Goal: Task Accomplishment & Management: Use online tool/utility

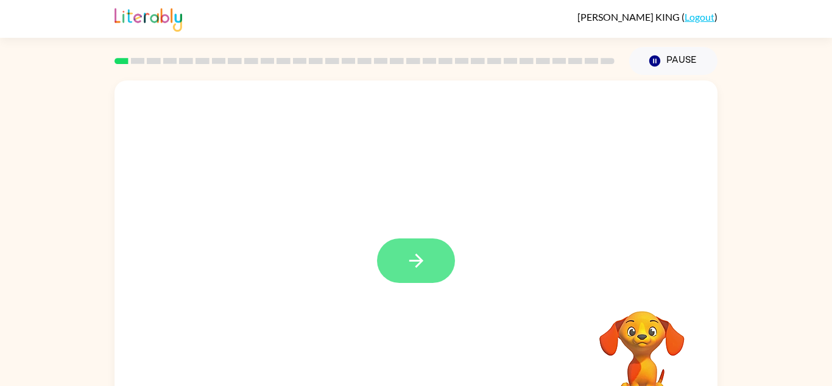
click at [437, 281] on button "button" at bounding box center [416, 260] width 78 height 44
click at [437, 281] on div at bounding box center [416, 254] width 603 height 348
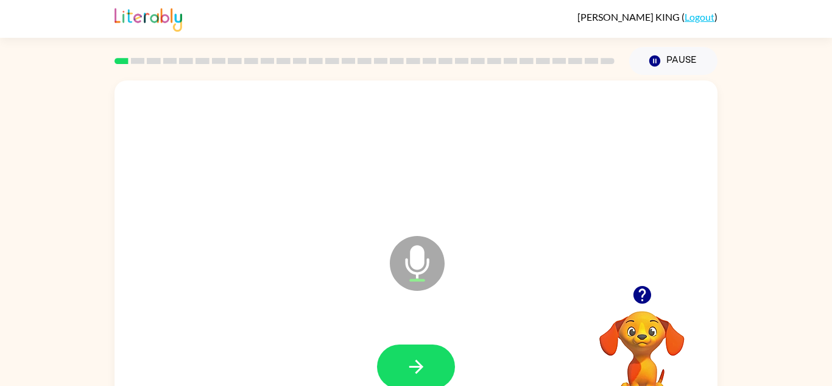
click at [437, 281] on icon "Microphone The Microphone is here when it is your turn to talk" at bounding box center [478, 278] width 183 height 91
click at [415, 363] on icon "button" at bounding box center [416, 366] width 21 height 21
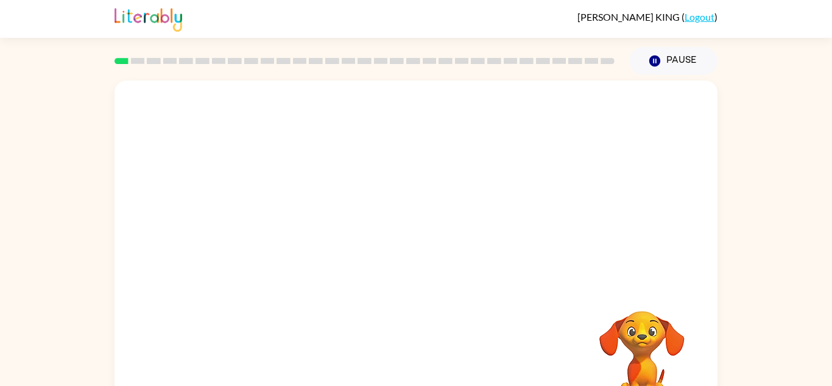
click at [415, 363] on div "Your browser must support playing .mp4 files to use Literably. Please try using…" at bounding box center [416, 254] width 603 height 348
click at [415, 363] on div at bounding box center [416, 367] width 579 height 100
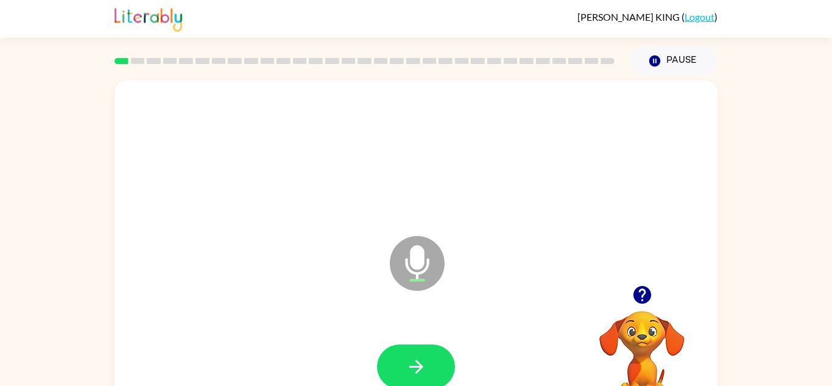
click at [415, 363] on div at bounding box center [416, 367] width 579 height 100
click at [415, 363] on icon "button" at bounding box center [416, 366] width 21 height 21
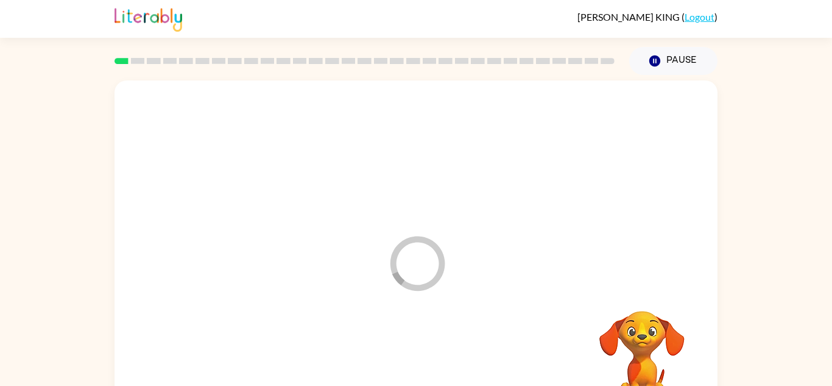
click at [415, 363] on div at bounding box center [416, 367] width 579 height 100
click at [415, 363] on div "Your browser must support playing .mp4 files to use Literably. Please try using…" at bounding box center [416, 254] width 603 height 348
click at [415, 363] on div at bounding box center [416, 367] width 579 height 100
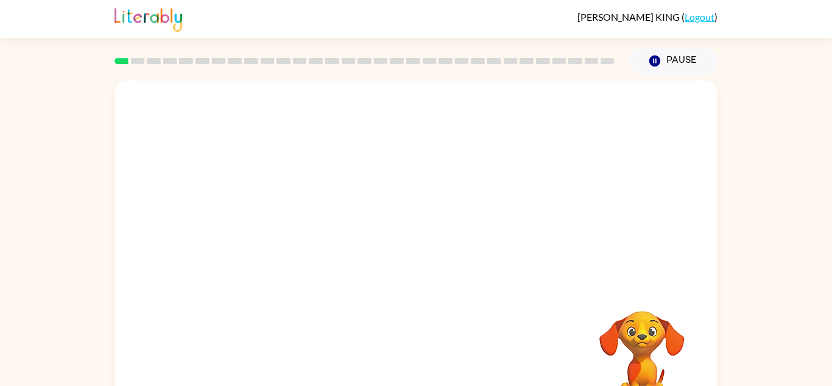
click at [415, 363] on div at bounding box center [416, 367] width 579 height 100
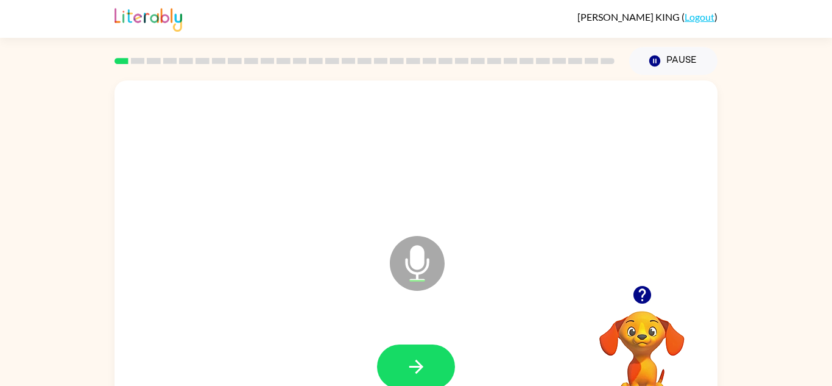
click at [415, 363] on icon "button" at bounding box center [416, 366] width 21 height 21
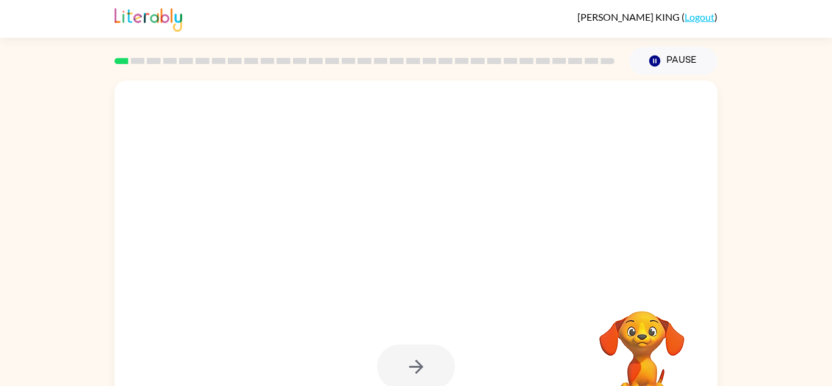
click at [415, 363] on div at bounding box center [416, 366] width 78 height 44
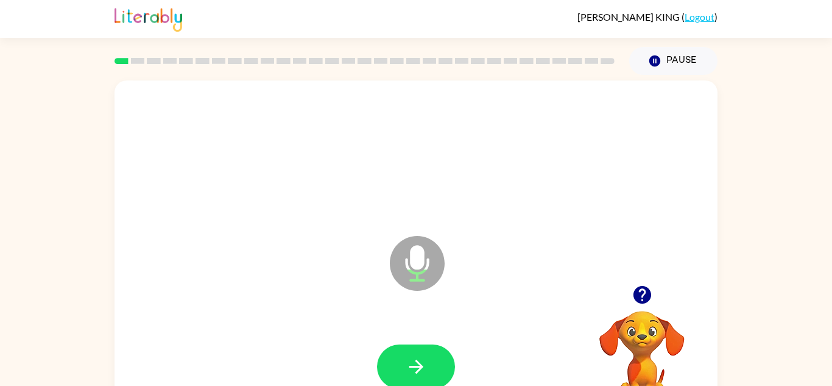
click at [415, 363] on icon "button" at bounding box center [416, 366] width 21 height 21
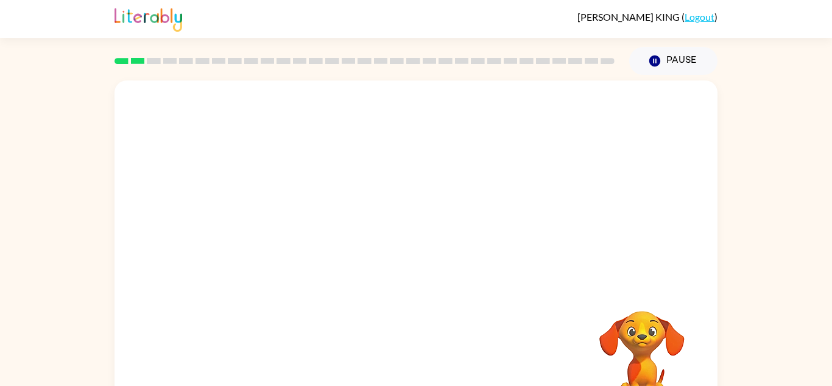
click at [415, 363] on div at bounding box center [416, 367] width 579 height 100
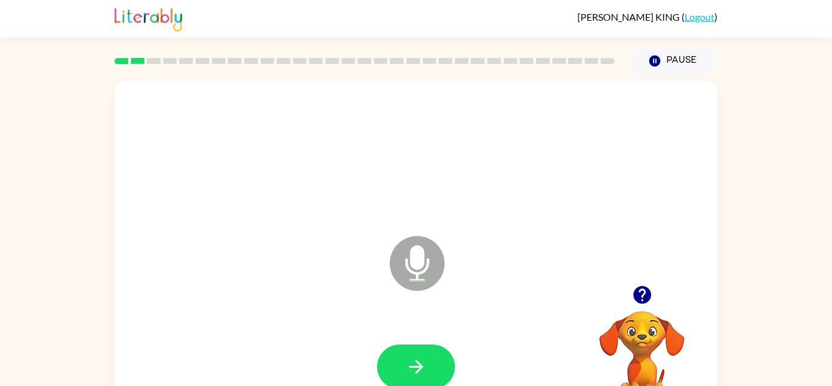
click at [415, 363] on icon "button" at bounding box center [416, 366] width 21 height 21
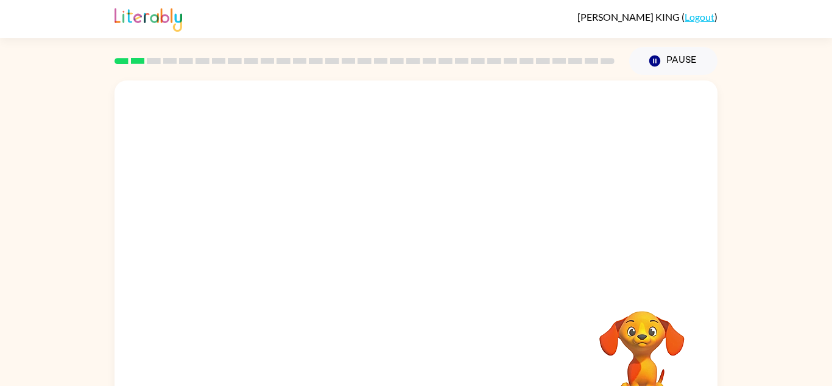
click at [415, 363] on div at bounding box center [416, 367] width 579 height 100
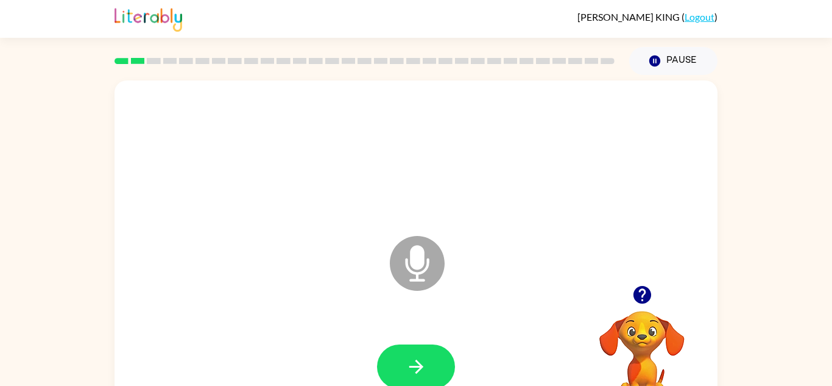
click at [415, 363] on icon "button" at bounding box center [416, 366] width 21 height 21
click at [415, 356] on icon "button" at bounding box center [416, 366] width 21 height 21
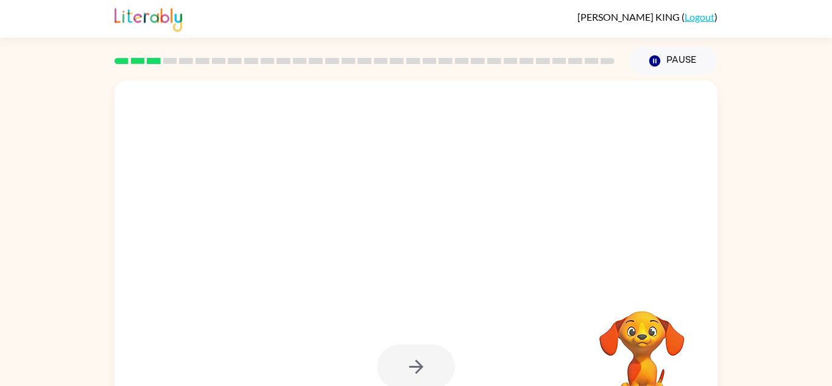
click at [753, 149] on div "Your browser must support playing .mp4 files to use Literably. Please try using…" at bounding box center [416, 251] width 832 height 353
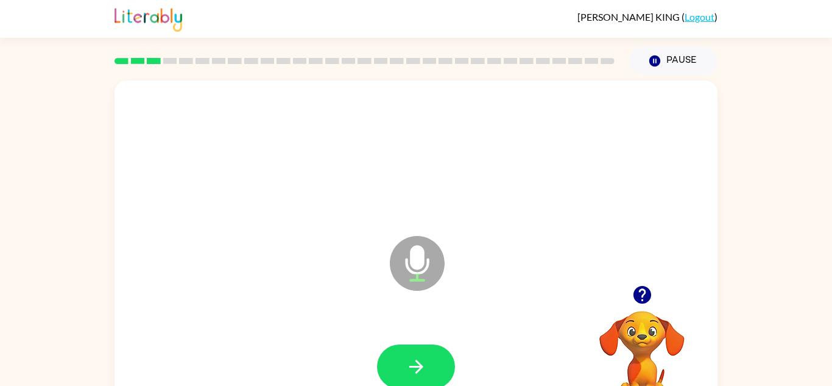
click at [831, 144] on div "Microphone The Microphone is here when it is your turn to talk Your browser mus…" at bounding box center [416, 251] width 832 height 353
click at [802, 225] on div "Microphone The Microphone is here when it is your turn to talk Your browser mus…" at bounding box center [416, 251] width 832 height 353
click at [799, 226] on div "Microphone The Microphone is here when it is your turn to talk Your browser mus…" at bounding box center [416, 251] width 832 height 353
click at [396, 348] on button "button" at bounding box center [416, 366] width 78 height 44
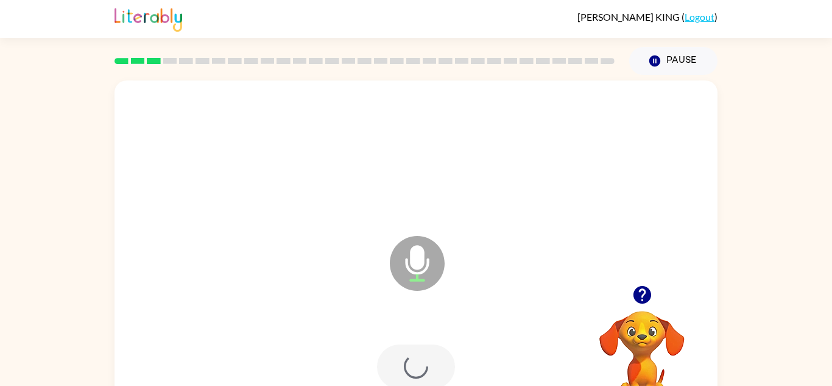
click at [400, 367] on div at bounding box center [416, 366] width 78 height 44
click at [391, 354] on button "button" at bounding box center [416, 366] width 78 height 44
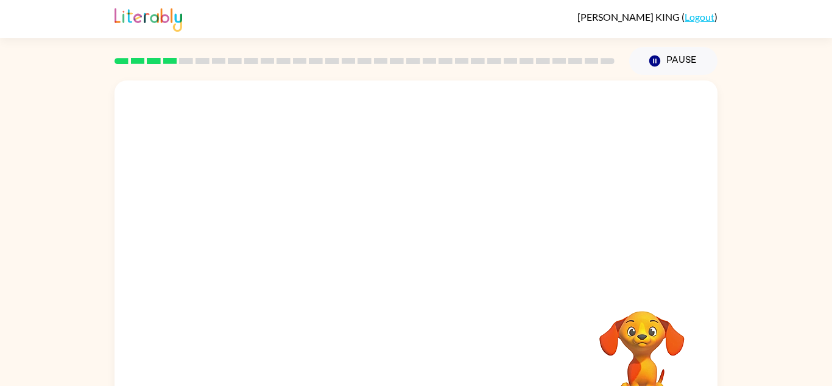
click at [381, 372] on div at bounding box center [416, 367] width 579 height 100
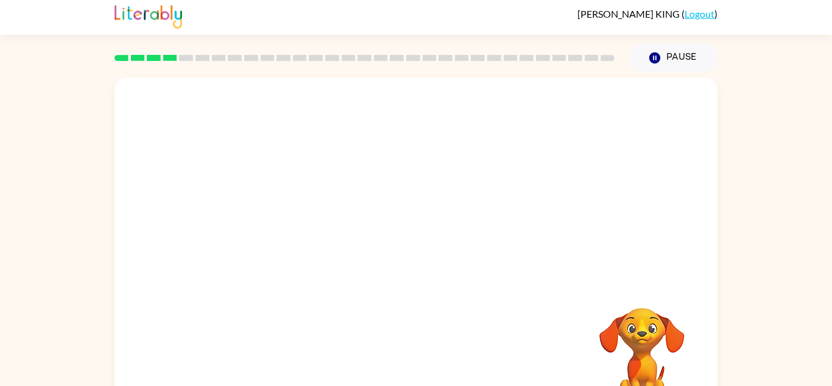
scroll to position [43, 0]
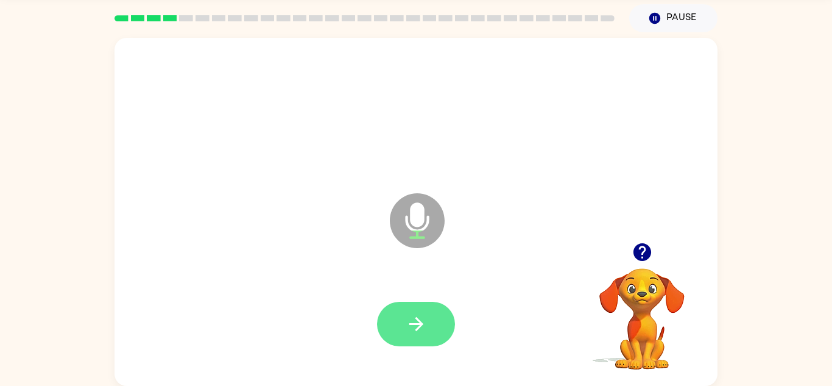
click at [400, 327] on button "button" at bounding box center [416, 323] width 78 height 44
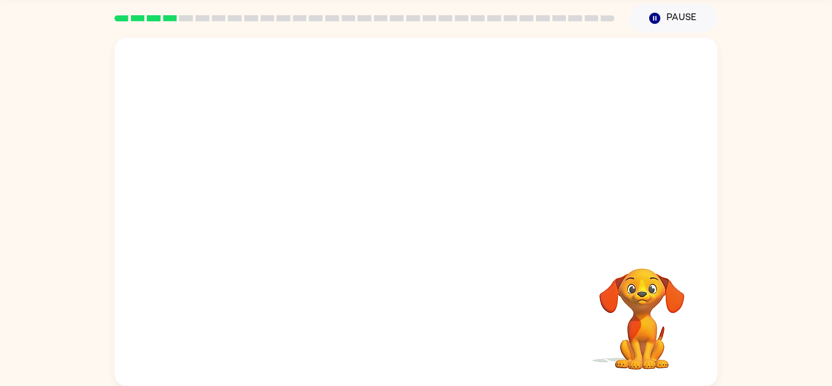
scroll to position [0, 0]
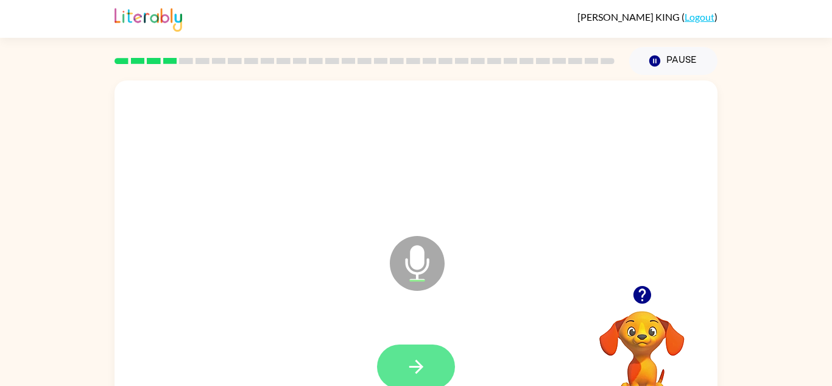
click at [400, 362] on button "button" at bounding box center [416, 366] width 78 height 44
click at [443, 381] on button "button" at bounding box center [416, 366] width 78 height 44
click at [435, 351] on div at bounding box center [416, 366] width 78 height 44
click at [426, 359] on icon "button" at bounding box center [416, 366] width 21 height 21
click at [408, 383] on button "button" at bounding box center [416, 366] width 78 height 44
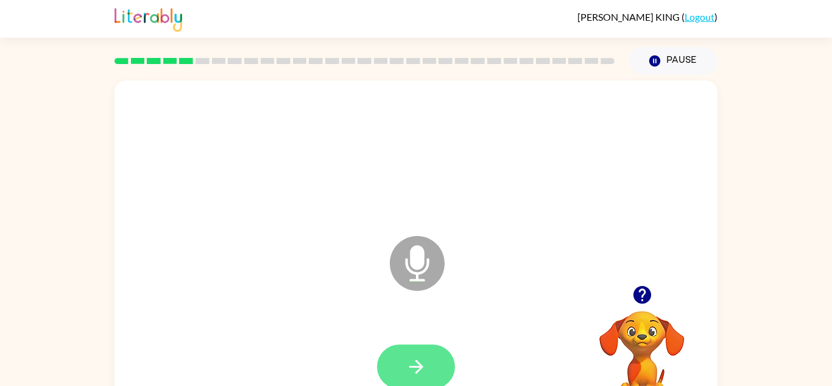
click at [400, 380] on button "button" at bounding box center [416, 366] width 78 height 44
click at [417, 375] on icon "button" at bounding box center [416, 366] width 21 height 21
click at [424, 362] on icon "button" at bounding box center [416, 366] width 21 height 21
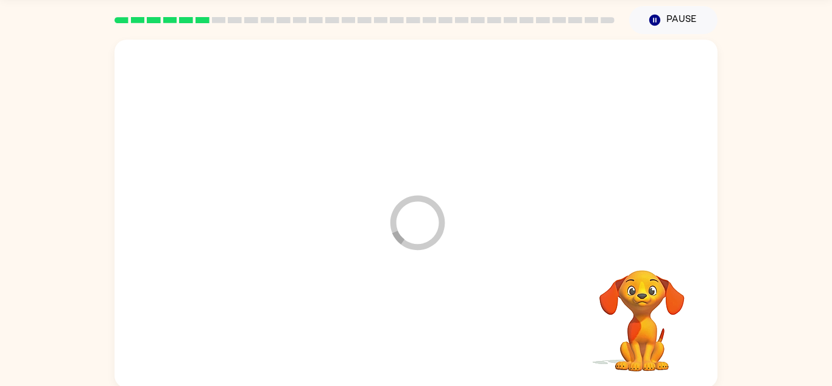
scroll to position [43, 0]
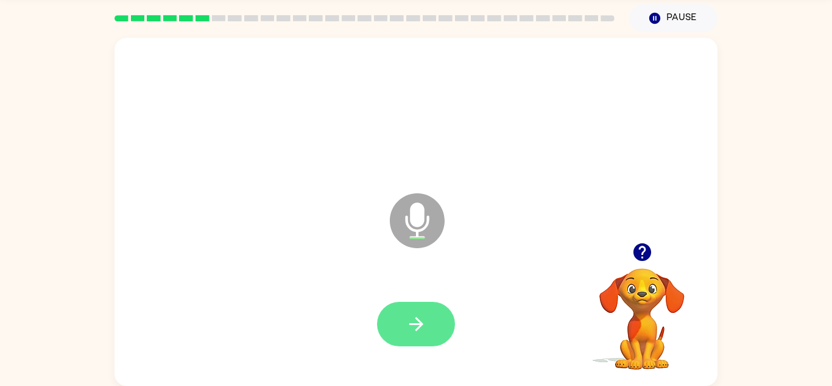
click at [423, 318] on icon "button" at bounding box center [416, 323] width 21 height 21
click at [400, 334] on button "button" at bounding box center [416, 323] width 78 height 44
click at [423, 328] on icon "button" at bounding box center [416, 323] width 21 height 21
click at [400, 323] on button "button" at bounding box center [416, 323] width 78 height 44
click at [389, 330] on button "button" at bounding box center [416, 323] width 78 height 44
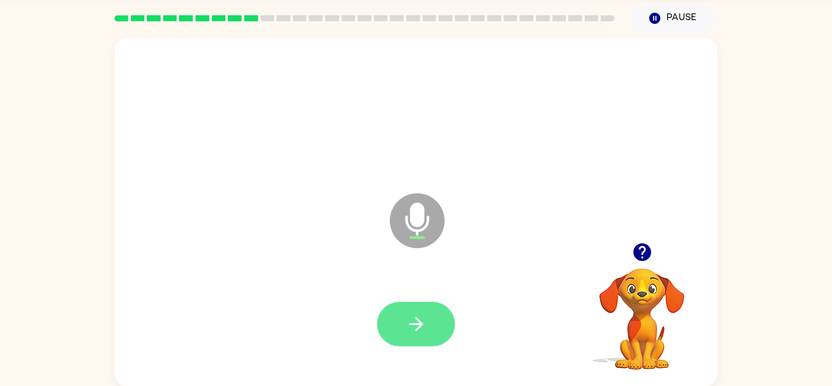
click at [392, 306] on button "button" at bounding box center [416, 323] width 78 height 44
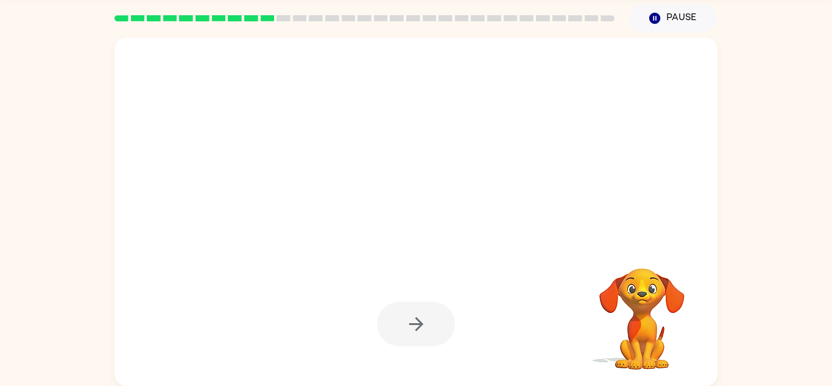
click at [401, 336] on div at bounding box center [416, 323] width 78 height 44
click at [405, 319] on div at bounding box center [416, 323] width 78 height 44
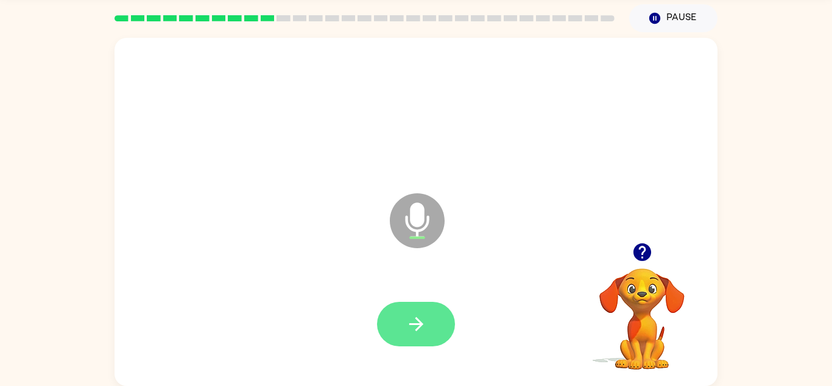
click at [431, 320] on button "button" at bounding box center [416, 323] width 78 height 44
click at [423, 325] on div at bounding box center [416, 323] width 78 height 44
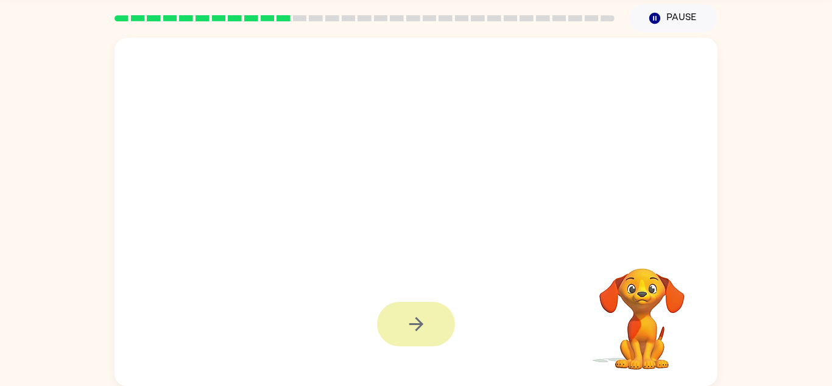
click at [413, 324] on icon "button" at bounding box center [416, 324] width 14 height 14
click at [402, 325] on div at bounding box center [416, 323] width 78 height 44
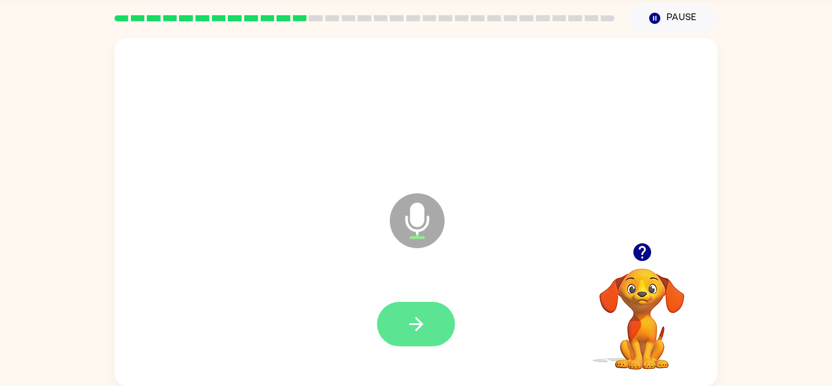
click at [401, 324] on button "button" at bounding box center [416, 323] width 78 height 44
click at [402, 323] on button "button" at bounding box center [416, 323] width 78 height 44
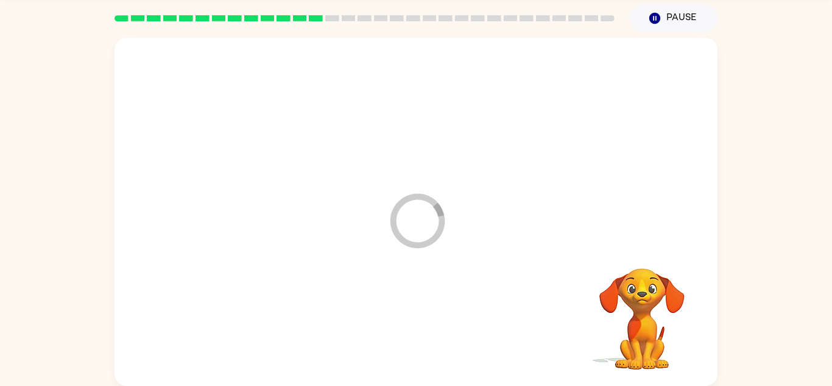
click at [2, 12] on div "[PERSON_NAME] [PERSON_NAME] ( Logout ) Pause Pause Loader Your response is bein…" at bounding box center [416, 171] width 832 height 428
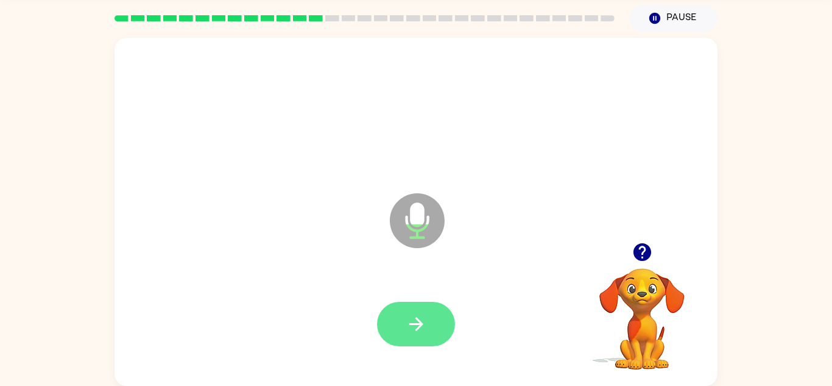
click at [415, 304] on button "button" at bounding box center [416, 323] width 78 height 44
click at [430, 337] on button "button" at bounding box center [416, 323] width 78 height 44
click at [431, 325] on div at bounding box center [416, 323] width 78 height 44
click at [394, 337] on button "button" at bounding box center [416, 323] width 78 height 44
click at [395, 316] on button "button" at bounding box center [416, 323] width 78 height 44
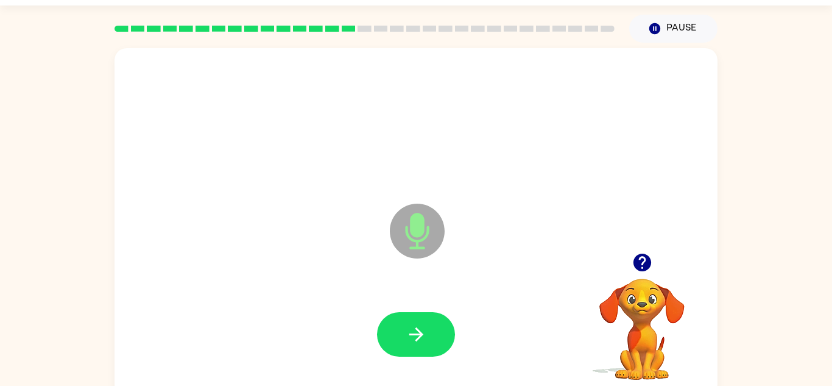
scroll to position [28, 0]
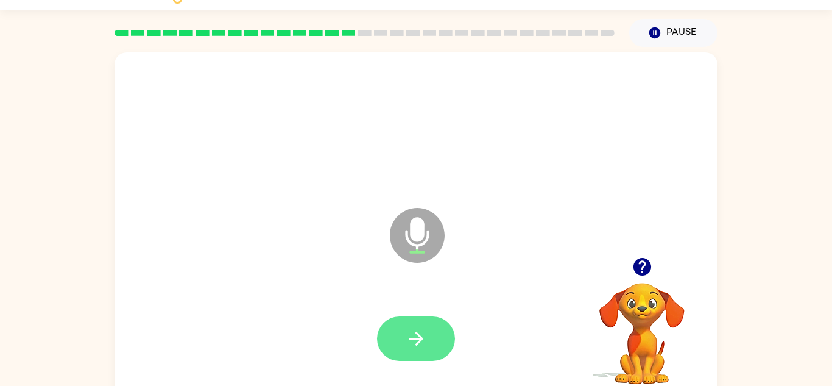
click at [411, 345] on icon "button" at bounding box center [416, 338] width 21 height 21
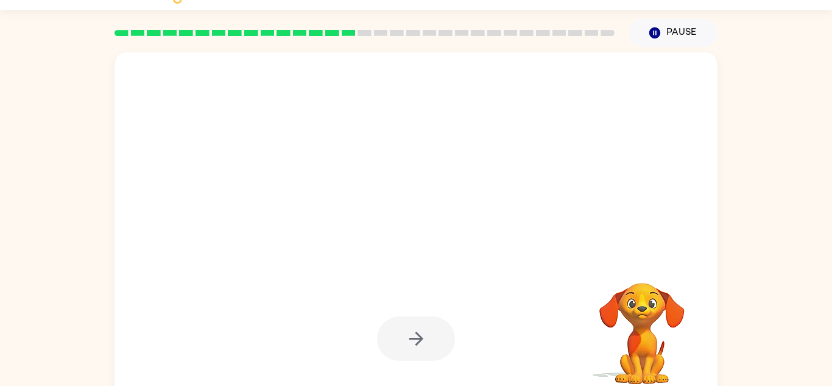
scroll to position [43, 0]
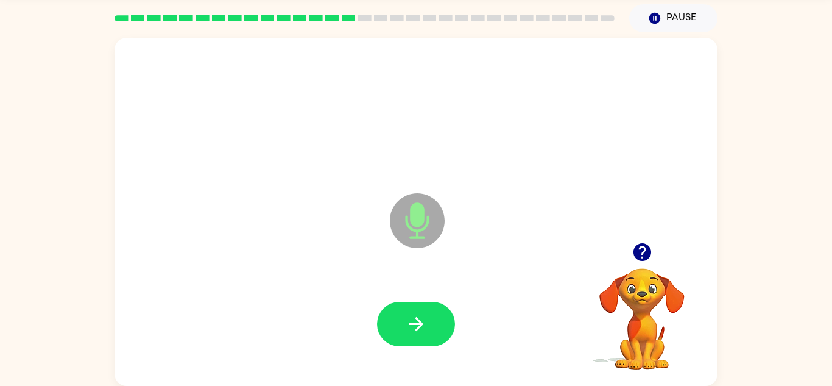
click at [286, 177] on div "Microphone The Microphone is here when it is your turn to talk" at bounding box center [387, 190] width 520 height 44
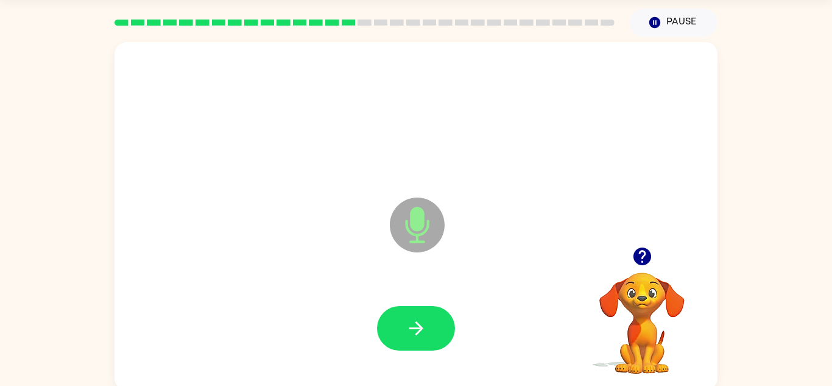
click at [284, 206] on div "Microphone The Microphone is here when it is your turn to talk" at bounding box center [387, 194] width 520 height 44
click at [417, 337] on icon "button" at bounding box center [416, 327] width 21 height 21
click at [799, 226] on div "Microphone The Microphone is here when it is your turn to talk Your browser mus…" at bounding box center [416, 213] width 832 height 353
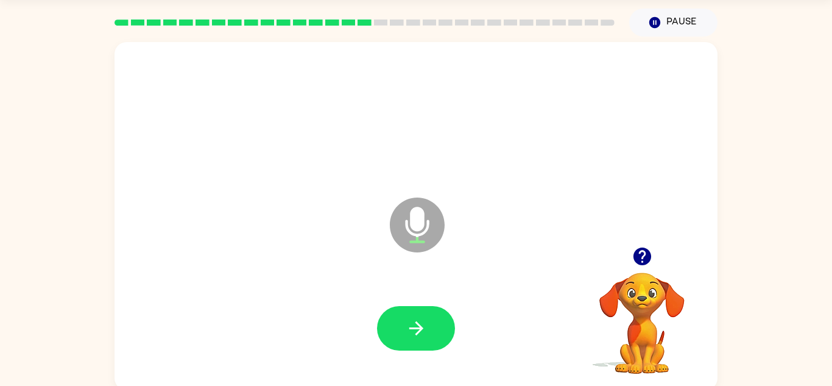
click at [799, 226] on div "Microphone The Microphone is here when it is your turn to talk Your browser mus…" at bounding box center [416, 213] width 832 height 353
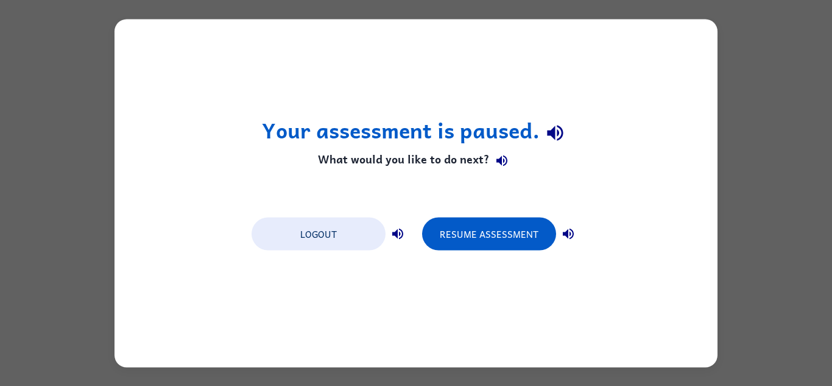
scroll to position [0, 0]
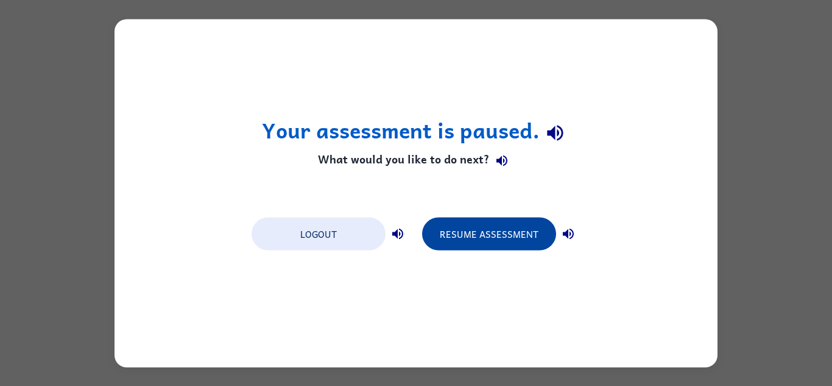
click at [506, 231] on button "Resume Assessment" at bounding box center [489, 233] width 134 height 33
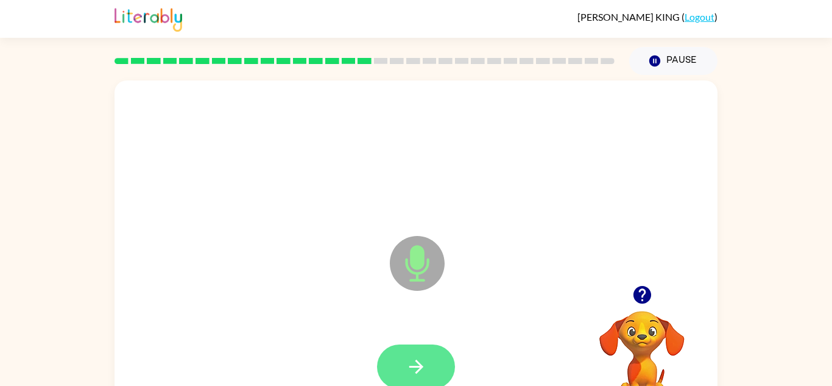
click at [408, 368] on icon "button" at bounding box center [416, 366] width 21 height 21
click at [413, 362] on icon "button" at bounding box center [416, 366] width 21 height 21
click at [415, 357] on icon "button" at bounding box center [416, 366] width 21 height 21
click at [407, 356] on icon "button" at bounding box center [416, 366] width 21 height 21
click at [390, 372] on button "button" at bounding box center [416, 366] width 78 height 44
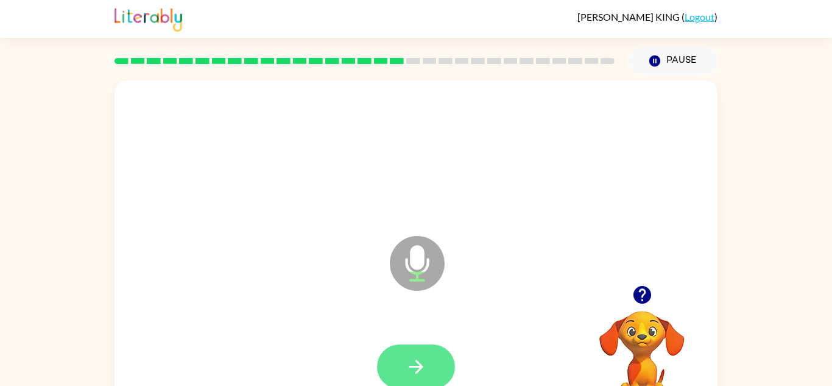
click at [403, 367] on button "button" at bounding box center [416, 366] width 78 height 44
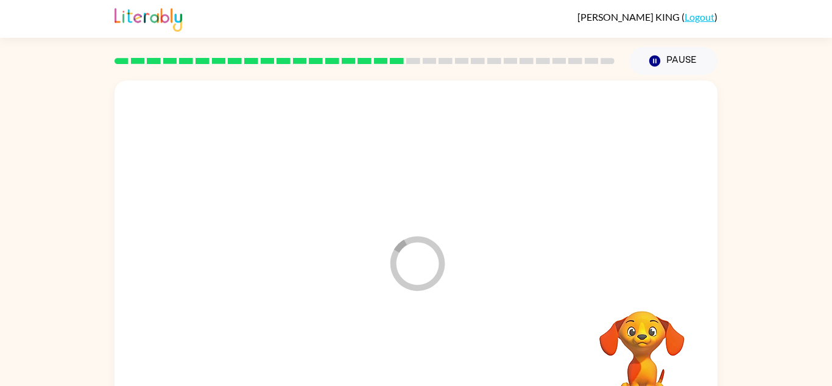
click at [407, 364] on div at bounding box center [416, 367] width 579 height 100
click at [421, 362] on div at bounding box center [416, 367] width 579 height 100
click at [397, 369] on div at bounding box center [416, 367] width 579 height 100
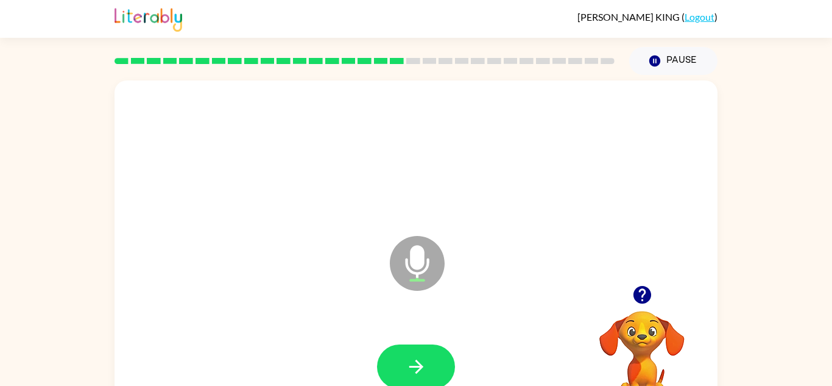
click at [638, 38] on div "Pause Pause" at bounding box center [416, 60] width 603 height 44
click at [426, 263] on icon at bounding box center [417, 263] width 55 height 55
click at [429, 356] on button "button" at bounding box center [416, 366] width 78 height 44
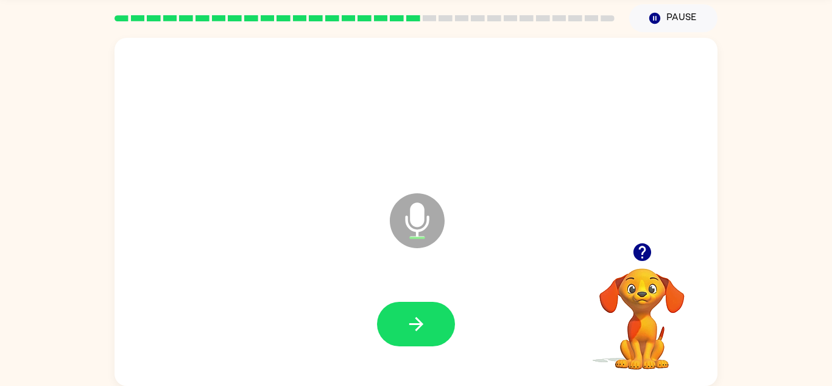
scroll to position [41, 0]
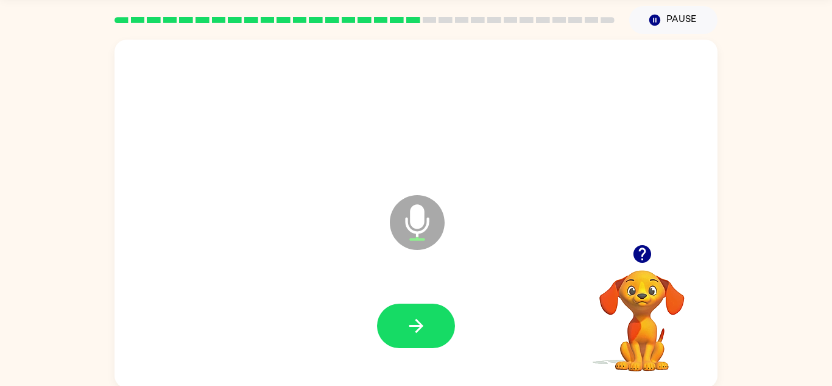
click at [384, 346] on div at bounding box center [416, 325] width 78 height 44
click at [397, 334] on button "button" at bounding box center [416, 325] width 78 height 44
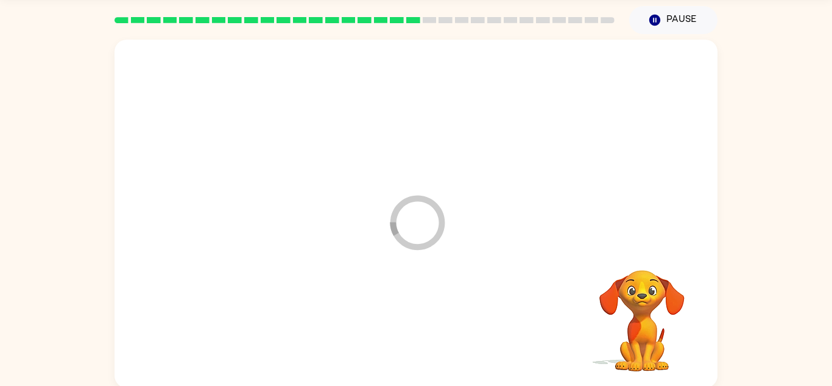
click at [402, 327] on div at bounding box center [416, 326] width 579 height 100
click at [403, 340] on div at bounding box center [416, 326] width 579 height 100
click at [403, 344] on div at bounding box center [416, 326] width 579 height 100
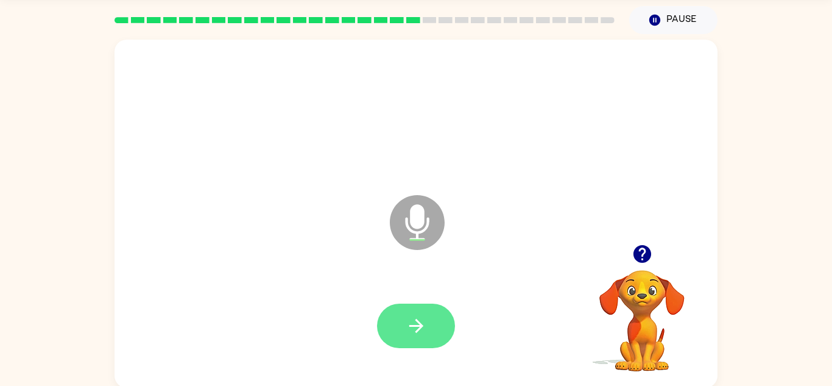
click at [426, 346] on button "button" at bounding box center [416, 325] width 78 height 44
click at [429, 337] on button "button" at bounding box center [416, 325] width 78 height 44
click at [430, 319] on button "button" at bounding box center [416, 325] width 78 height 44
click at [406, 325] on icon "button" at bounding box center [416, 325] width 21 height 21
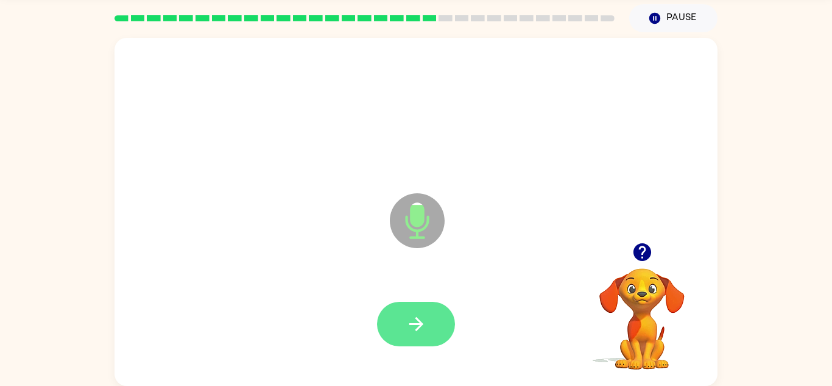
click at [408, 336] on button "button" at bounding box center [416, 323] width 78 height 44
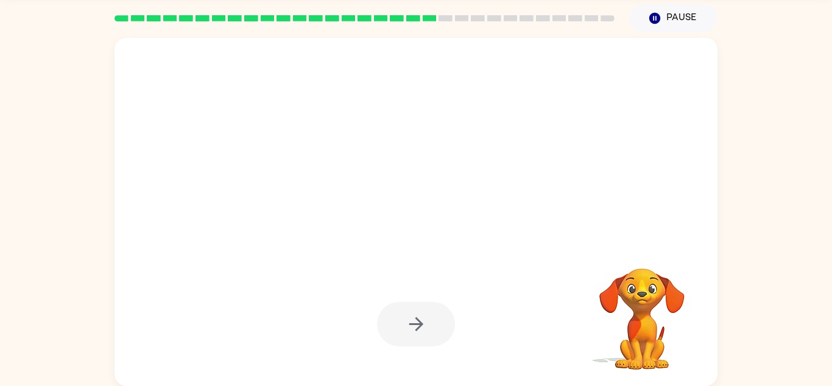
click at [409, 329] on div at bounding box center [416, 323] width 78 height 44
click at [402, 319] on button "button" at bounding box center [416, 323] width 78 height 44
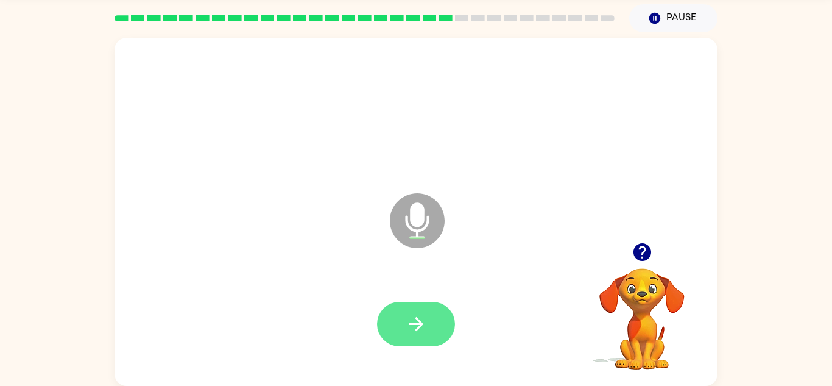
click at [411, 325] on icon "button" at bounding box center [416, 323] width 21 height 21
click at [411, 319] on icon "button" at bounding box center [416, 323] width 21 height 21
click at [428, 315] on button "button" at bounding box center [416, 323] width 78 height 44
click at [404, 321] on button "button" at bounding box center [416, 323] width 78 height 44
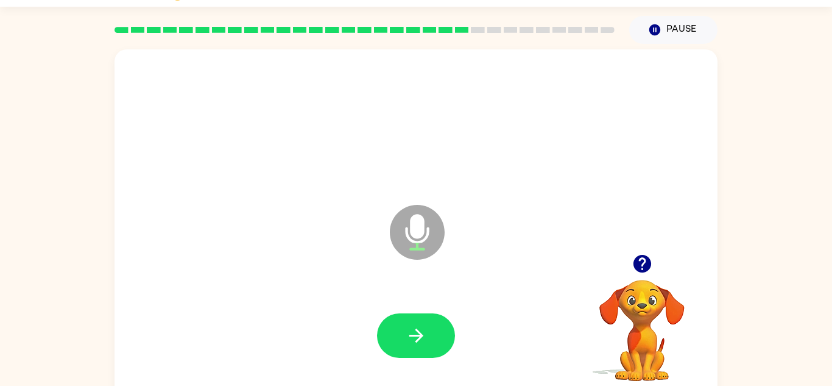
scroll to position [27, 0]
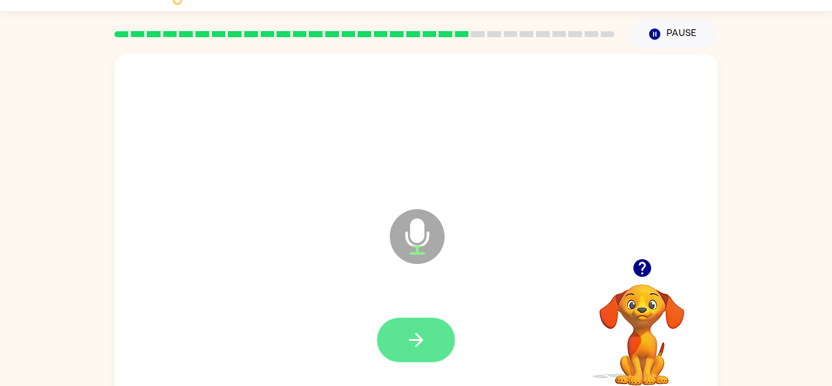
click at [416, 339] on icon "button" at bounding box center [416, 340] width 14 height 14
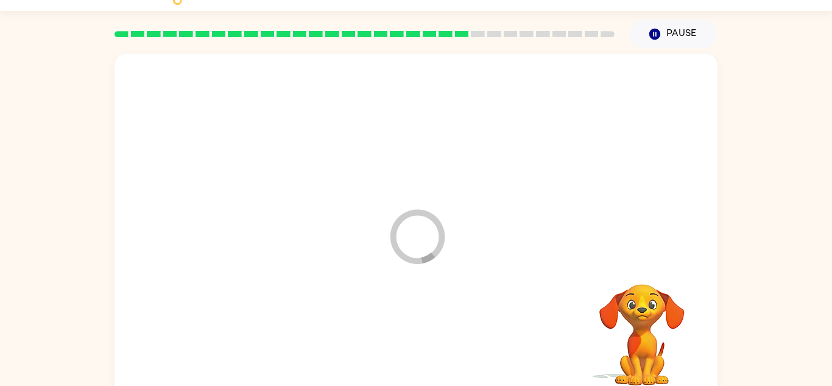
click at [409, 338] on div at bounding box center [416, 340] width 579 height 100
click at [395, 345] on div at bounding box center [416, 339] width 78 height 44
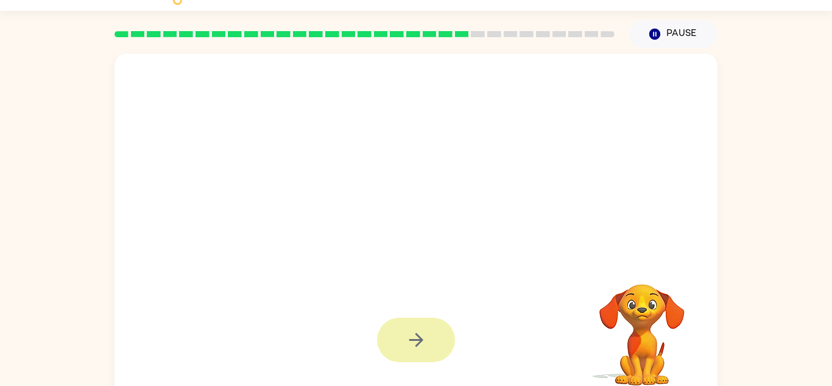
click at [407, 343] on icon "button" at bounding box center [416, 339] width 21 height 21
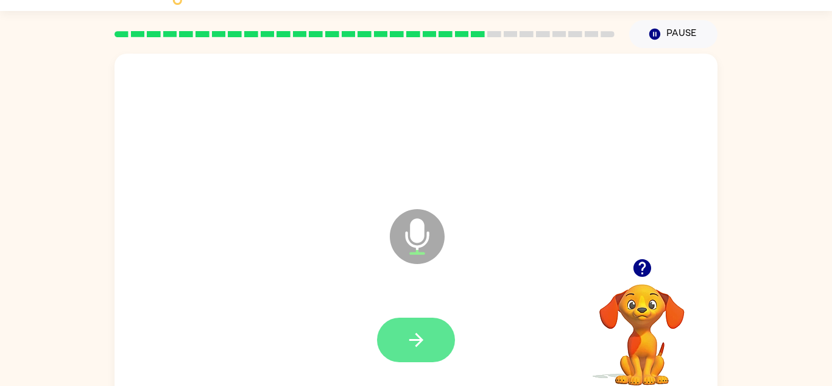
click at [381, 347] on button "button" at bounding box center [416, 339] width 78 height 44
click at [401, 341] on button "button" at bounding box center [416, 339] width 78 height 44
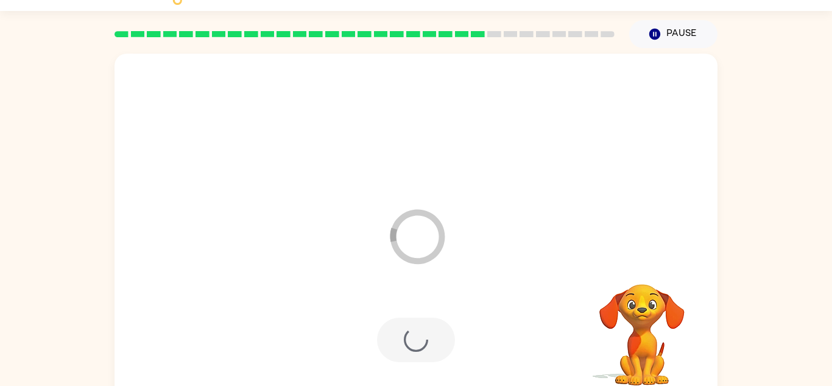
click at [404, 340] on div at bounding box center [416, 339] width 78 height 44
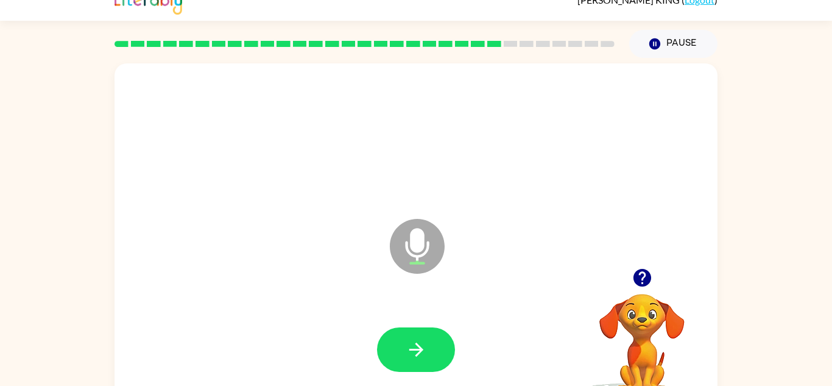
scroll to position [6, 0]
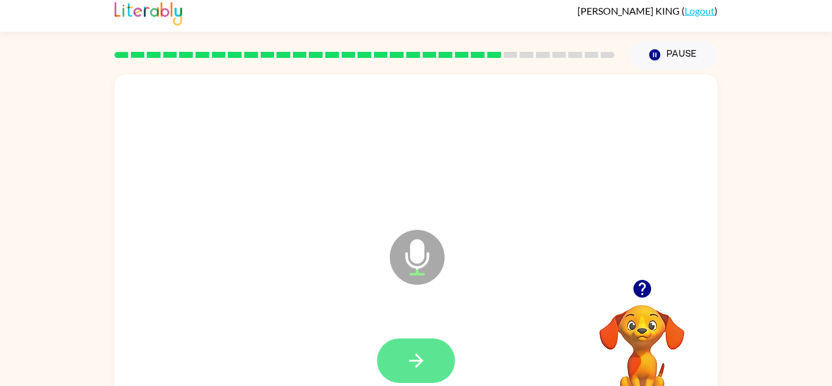
click at [446, 362] on button "button" at bounding box center [416, 360] width 78 height 44
click at [426, 352] on icon "button" at bounding box center [416, 360] width 21 height 21
click at [429, 356] on button "button" at bounding box center [416, 360] width 78 height 44
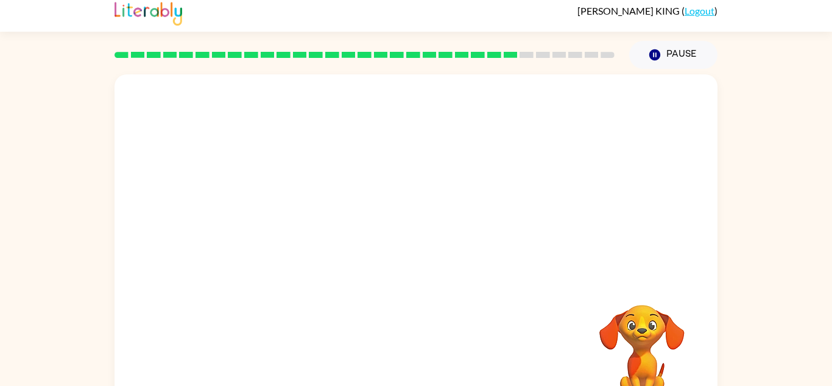
click at [805, 216] on div "Your browser must support playing .mp4 files to use Literably. Please try using…" at bounding box center [416, 245] width 832 height 353
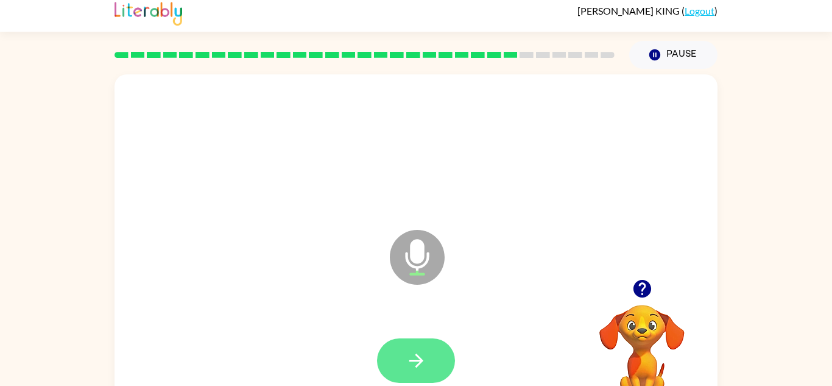
click at [387, 359] on button "button" at bounding box center [416, 360] width 78 height 44
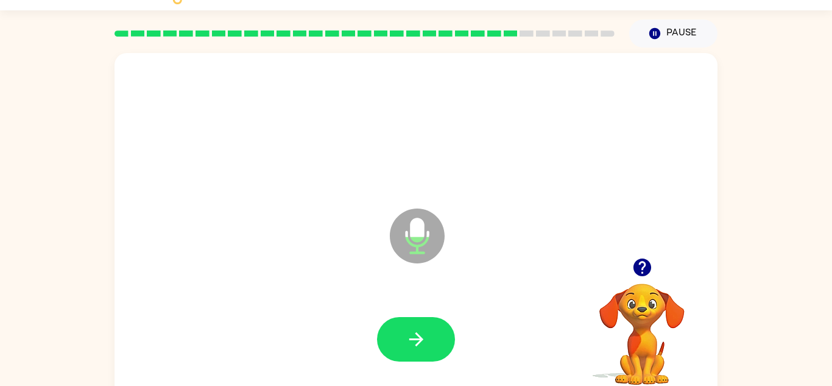
scroll to position [33, 0]
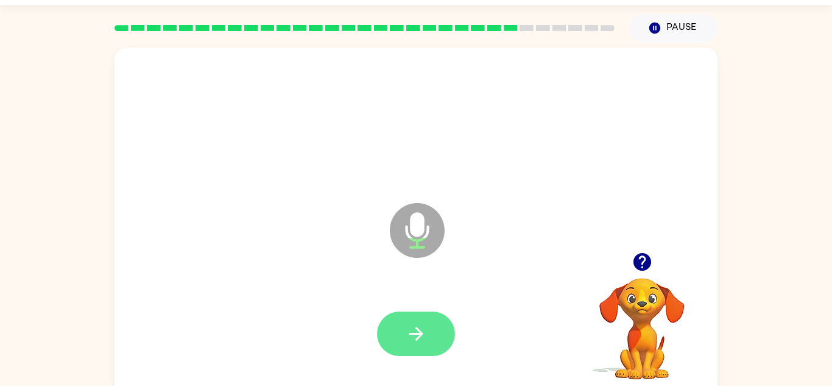
click at [403, 335] on button "button" at bounding box center [416, 333] width 78 height 44
click at [384, 340] on button "button" at bounding box center [416, 333] width 78 height 44
click at [397, 322] on button "button" at bounding box center [416, 333] width 78 height 44
click at [435, 323] on button "button" at bounding box center [416, 333] width 78 height 44
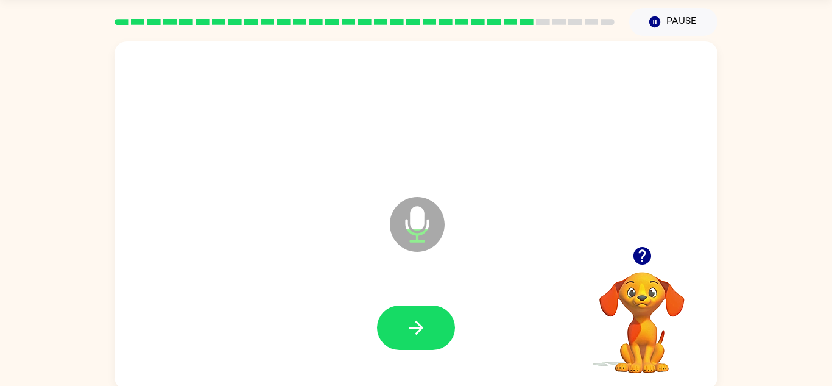
scroll to position [43, 0]
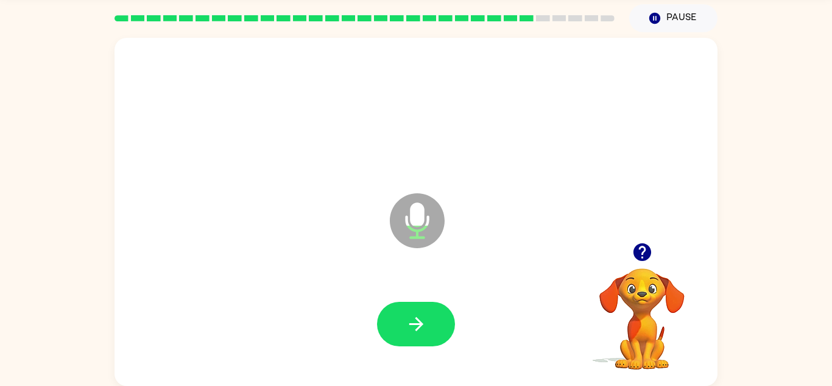
click at [378, 334] on div at bounding box center [416, 323] width 78 height 44
click at [395, 334] on button "button" at bounding box center [416, 323] width 78 height 44
click at [386, 313] on div at bounding box center [416, 323] width 78 height 44
click at [379, 309] on div at bounding box center [416, 323] width 78 height 44
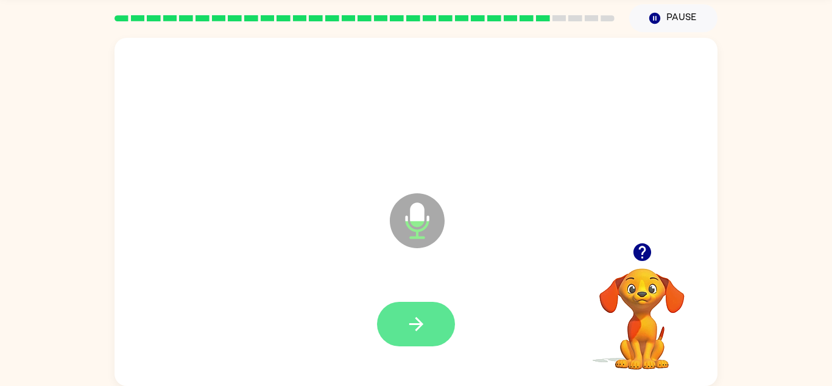
click at [428, 322] on button "button" at bounding box center [416, 323] width 78 height 44
click at [403, 319] on button "button" at bounding box center [416, 323] width 78 height 44
click at [383, 328] on button "button" at bounding box center [416, 323] width 78 height 44
click at [404, 345] on button "button" at bounding box center [416, 323] width 78 height 44
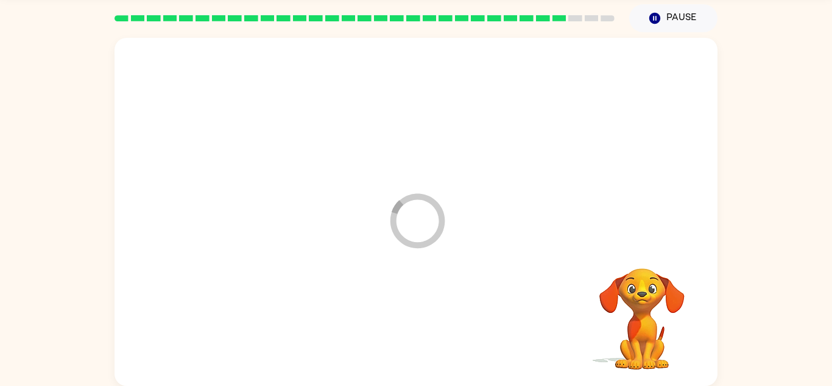
click at [400, 330] on div at bounding box center [416, 324] width 579 height 100
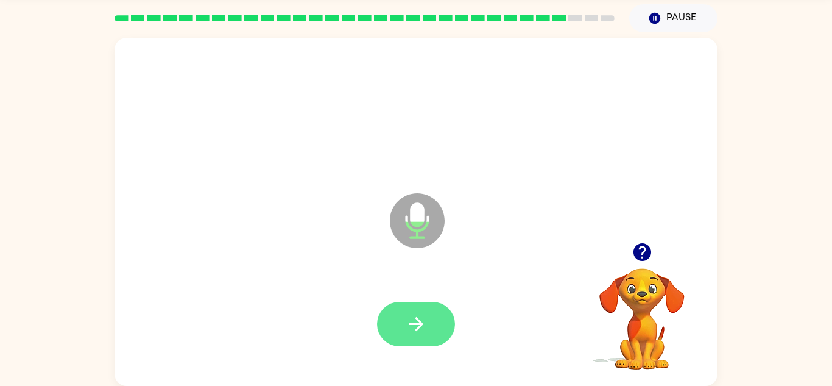
click at [429, 308] on button "button" at bounding box center [416, 323] width 78 height 44
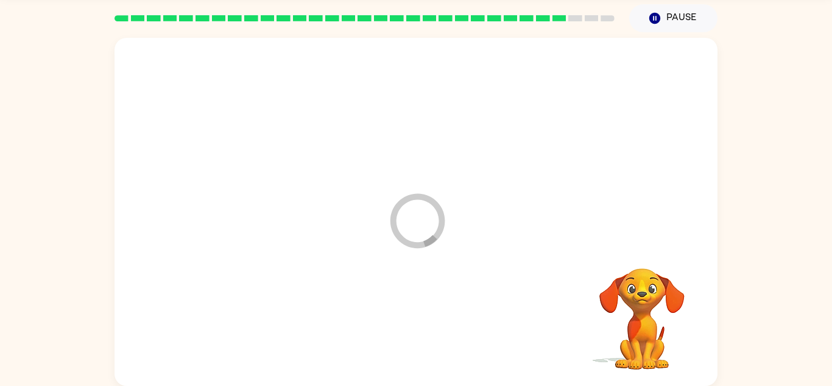
click at [420, 305] on div at bounding box center [416, 324] width 579 height 100
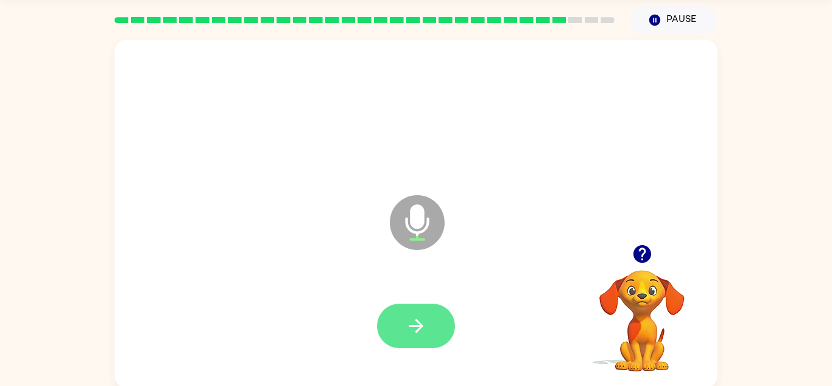
click at [390, 330] on button "button" at bounding box center [416, 325] width 78 height 44
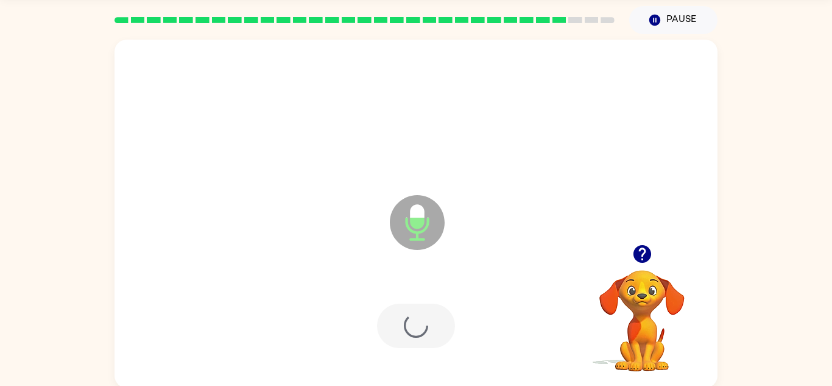
click at [393, 339] on div at bounding box center [416, 325] width 78 height 44
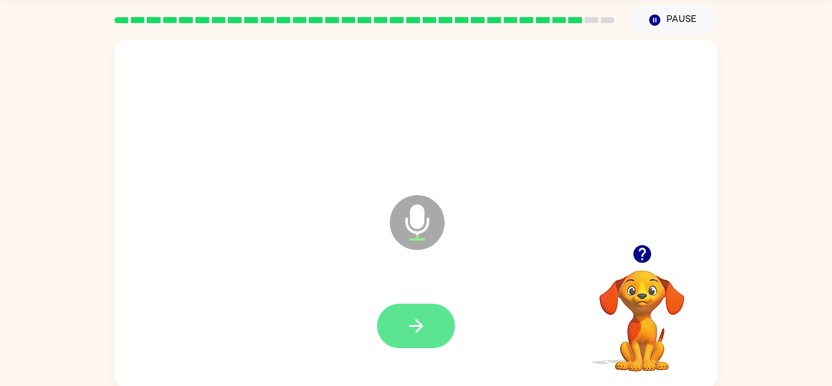
click at [409, 330] on icon "button" at bounding box center [416, 325] width 21 height 21
click at [403, 332] on button "button" at bounding box center [416, 325] width 78 height 44
click at [383, 331] on button "button" at bounding box center [416, 325] width 78 height 44
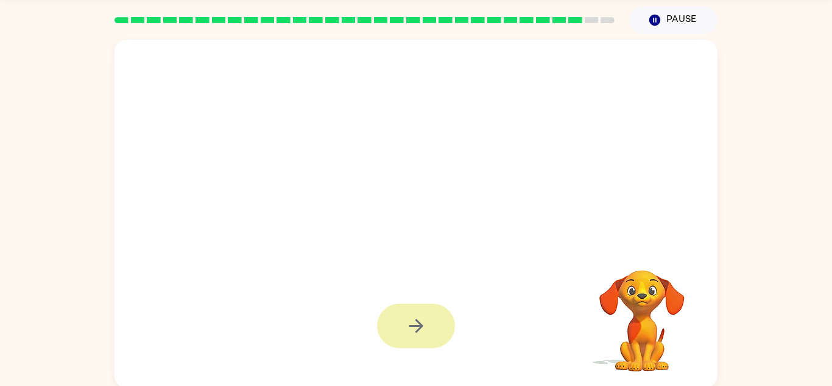
click at [404, 333] on button "button" at bounding box center [416, 325] width 78 height 44
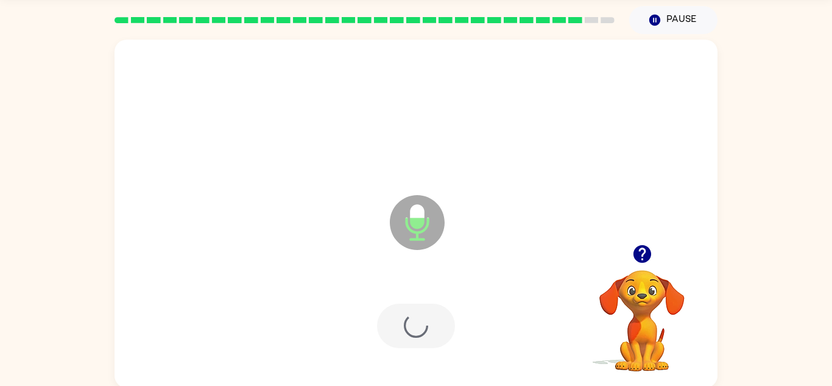
click at [406, 333] on div at bounding box center [416, 325] width 78 height 44
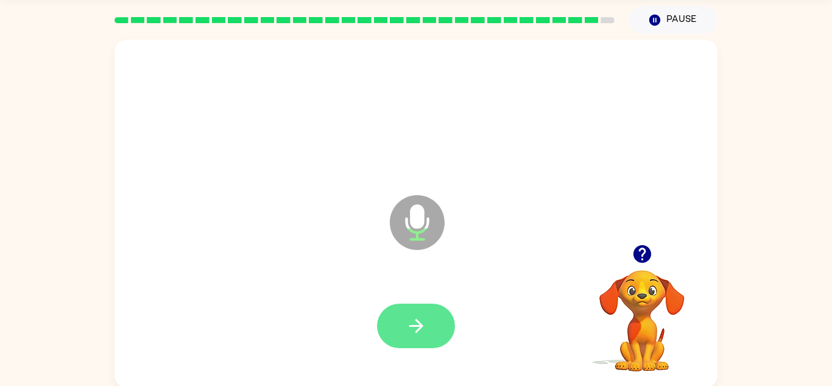
click at [388, 330] on button "button" at bounding box center [416, 325] width 78 height 44
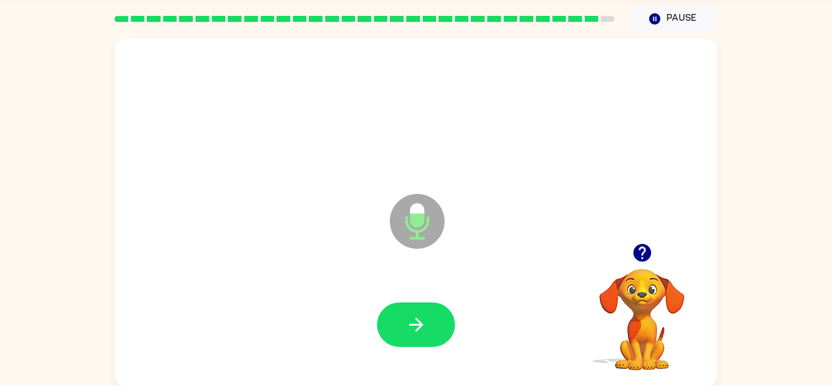
scroll to position [43, 0]
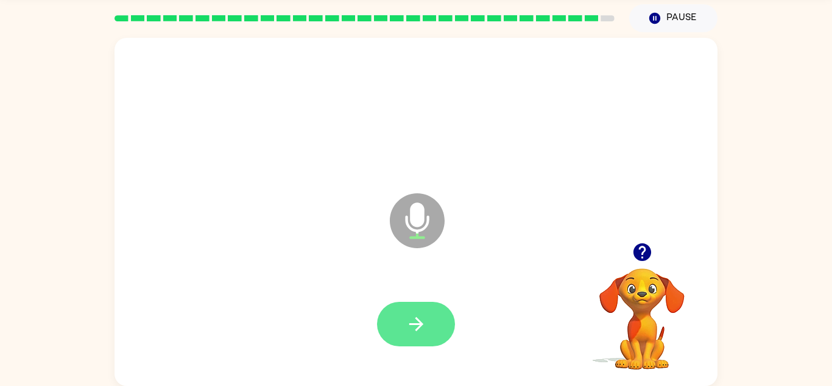
click at [401, 340] on button "button" at bounding box center [416, 323] width 78 height 44
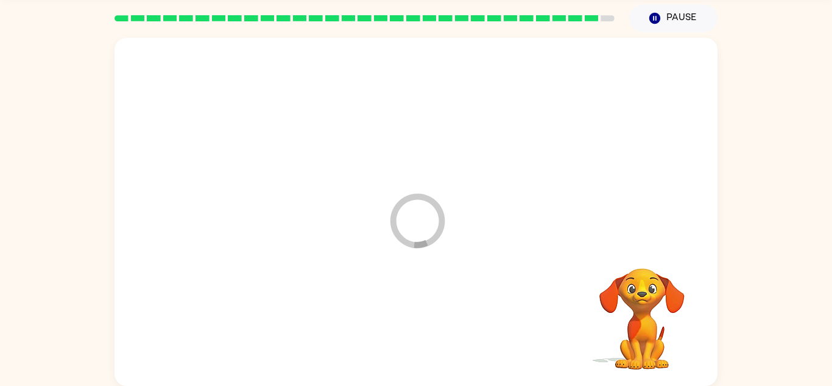
click at [399, 326] on div at bounding box center [416, 324] width 579 height 100
click at [423, 327] on div at bounding box center [416, 323] width 78 height 44
click at [412, 331] on div at bounding box center [416, 323] width 78 height 44
click at [406, 333] on div at bounding box center [416, 323] width 78 height 44
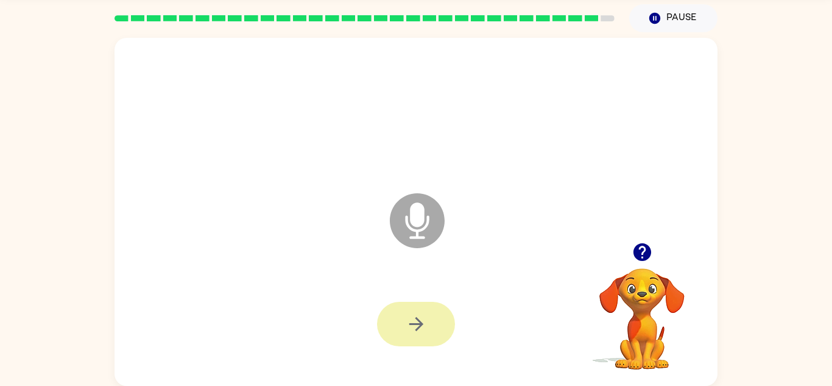
click at [401, 328] on button "button" at bounding box center [416, 323] width 78 height 44
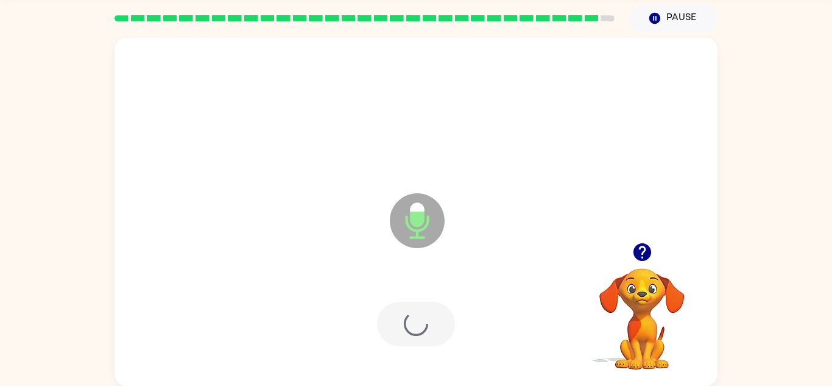
click at [397, 330] on div at bounding box center [416, 323] width 78 height 44
